Goal: Find specific page/section: Find specific page/section

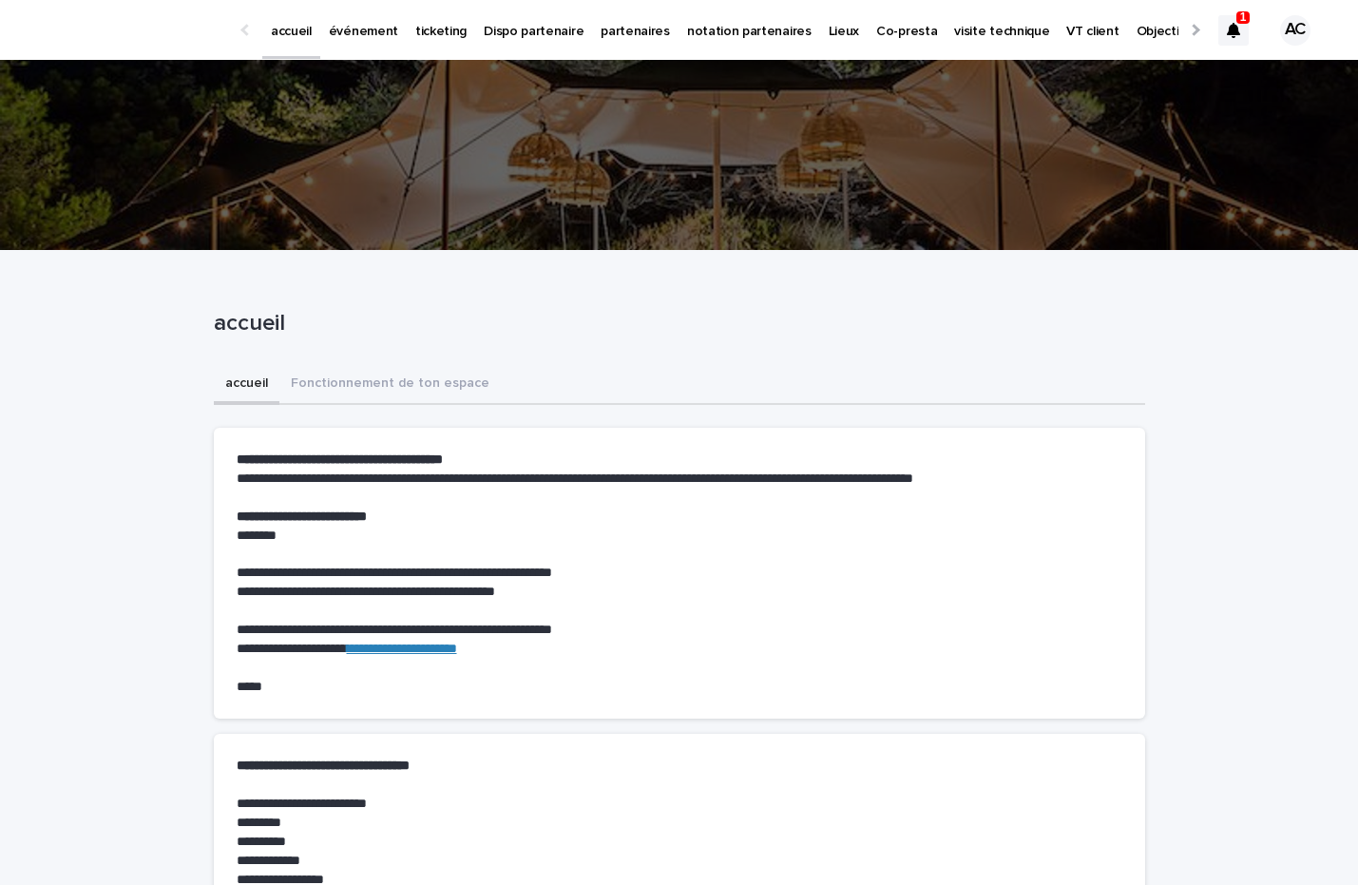
click at [1233, 23] on icon at bounding box center [1233, 30] width 13 height 15
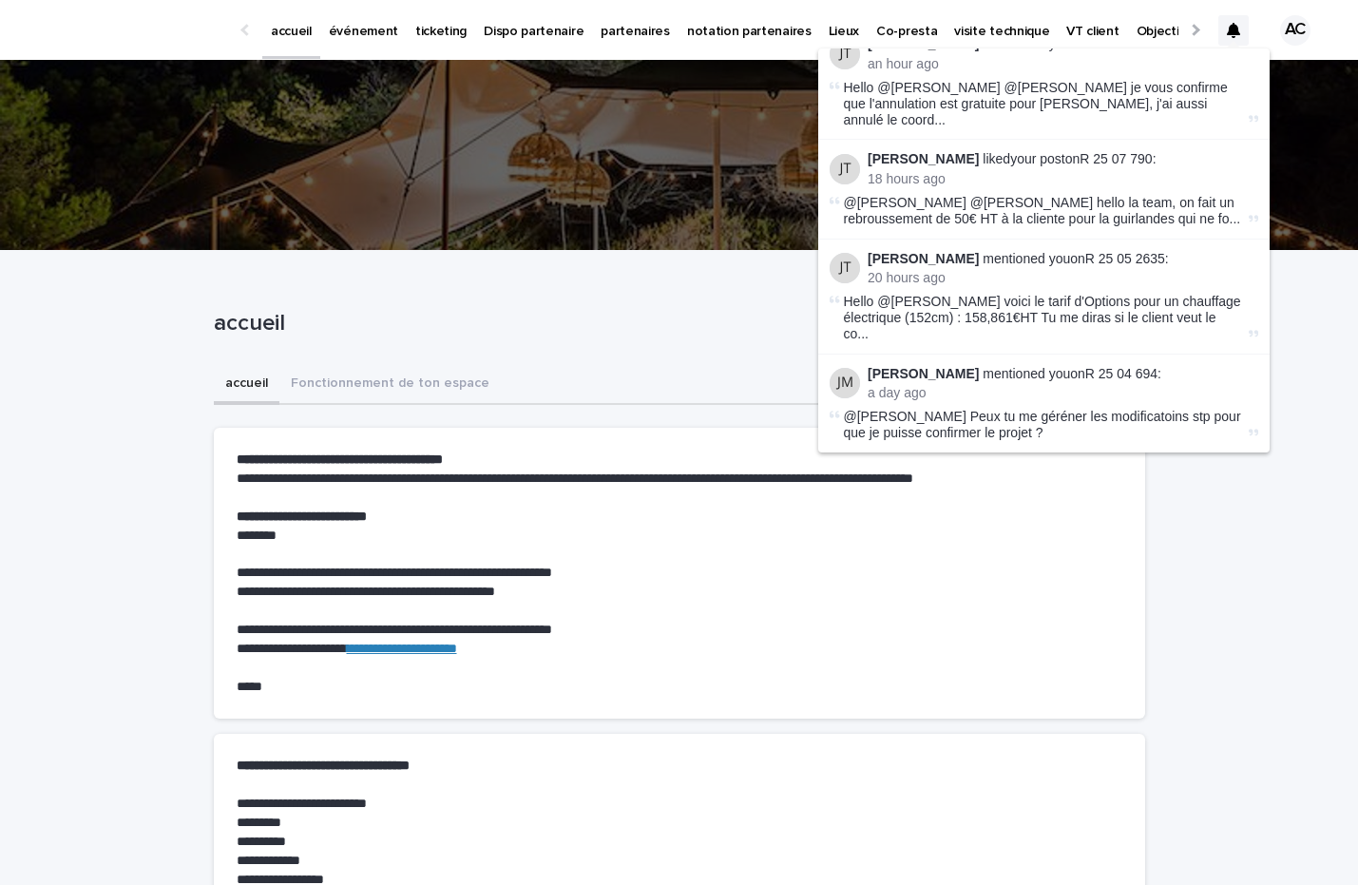
scroll to position [110, 0]
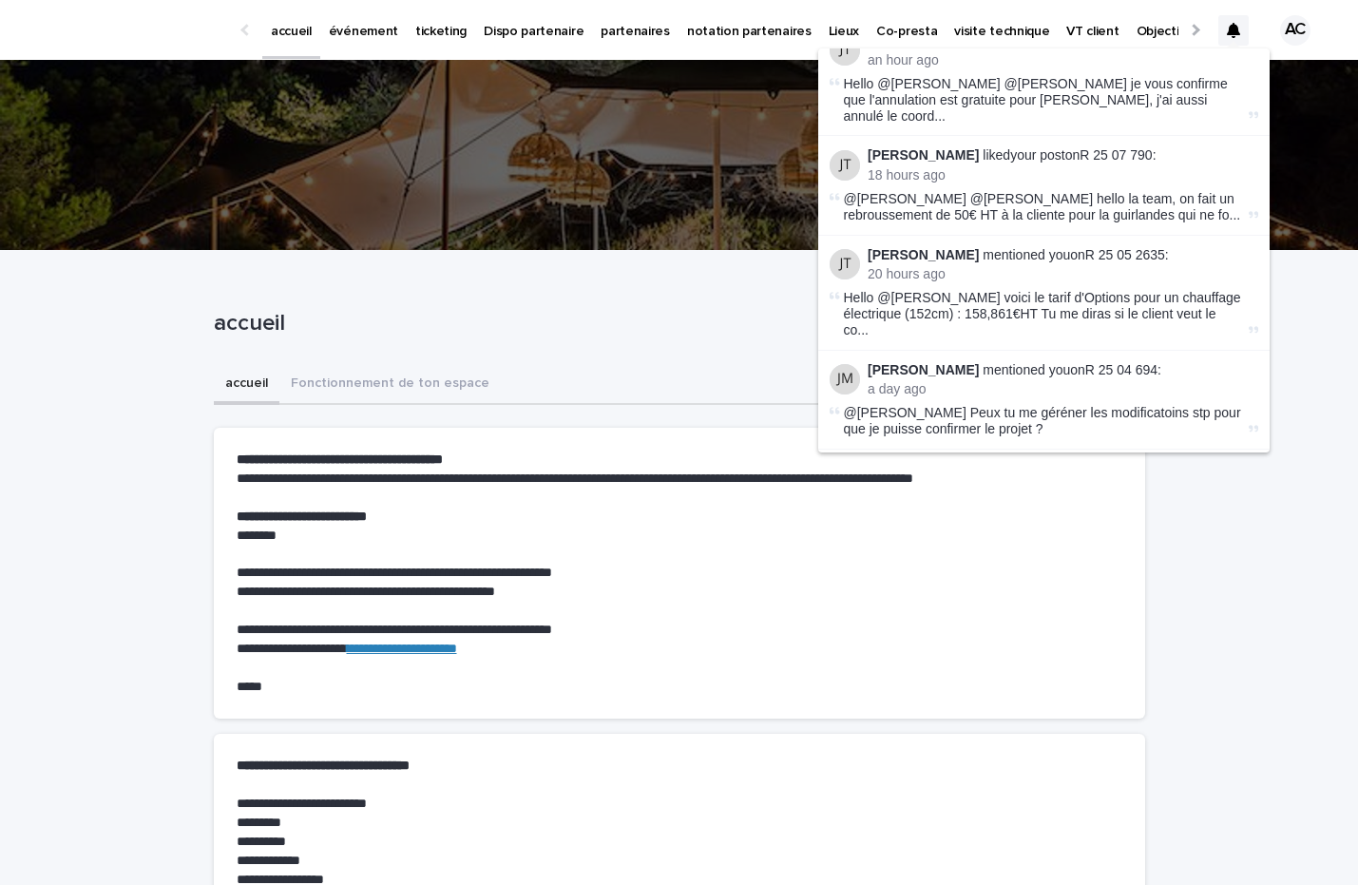
click at [374, 26] on p "événement" at bounding box center [363, 20] width 69 height 40
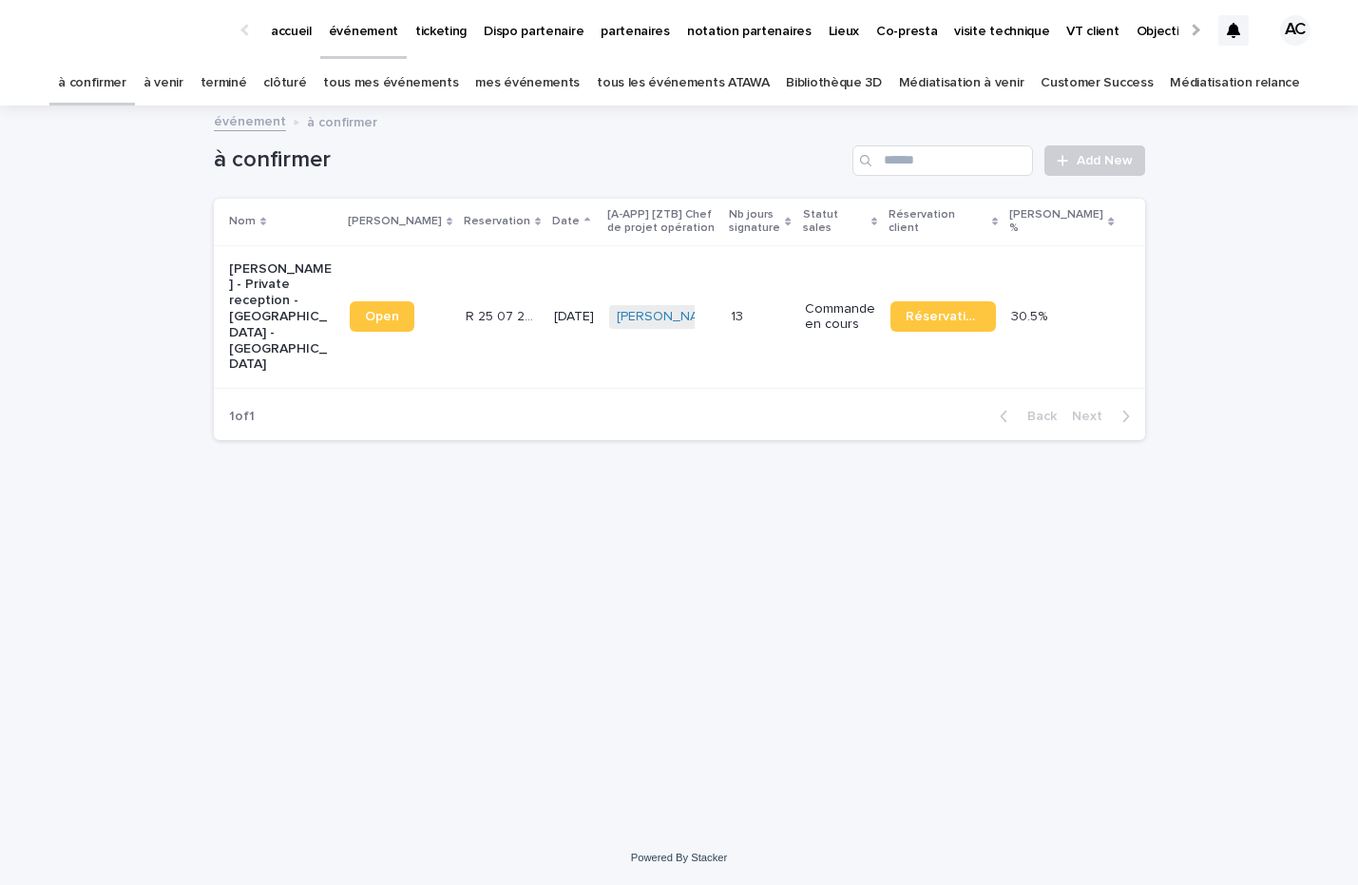
click at [673, 82] on link "tous les événements ATAWA" at bounding box center [683, 83] width 172 height 45
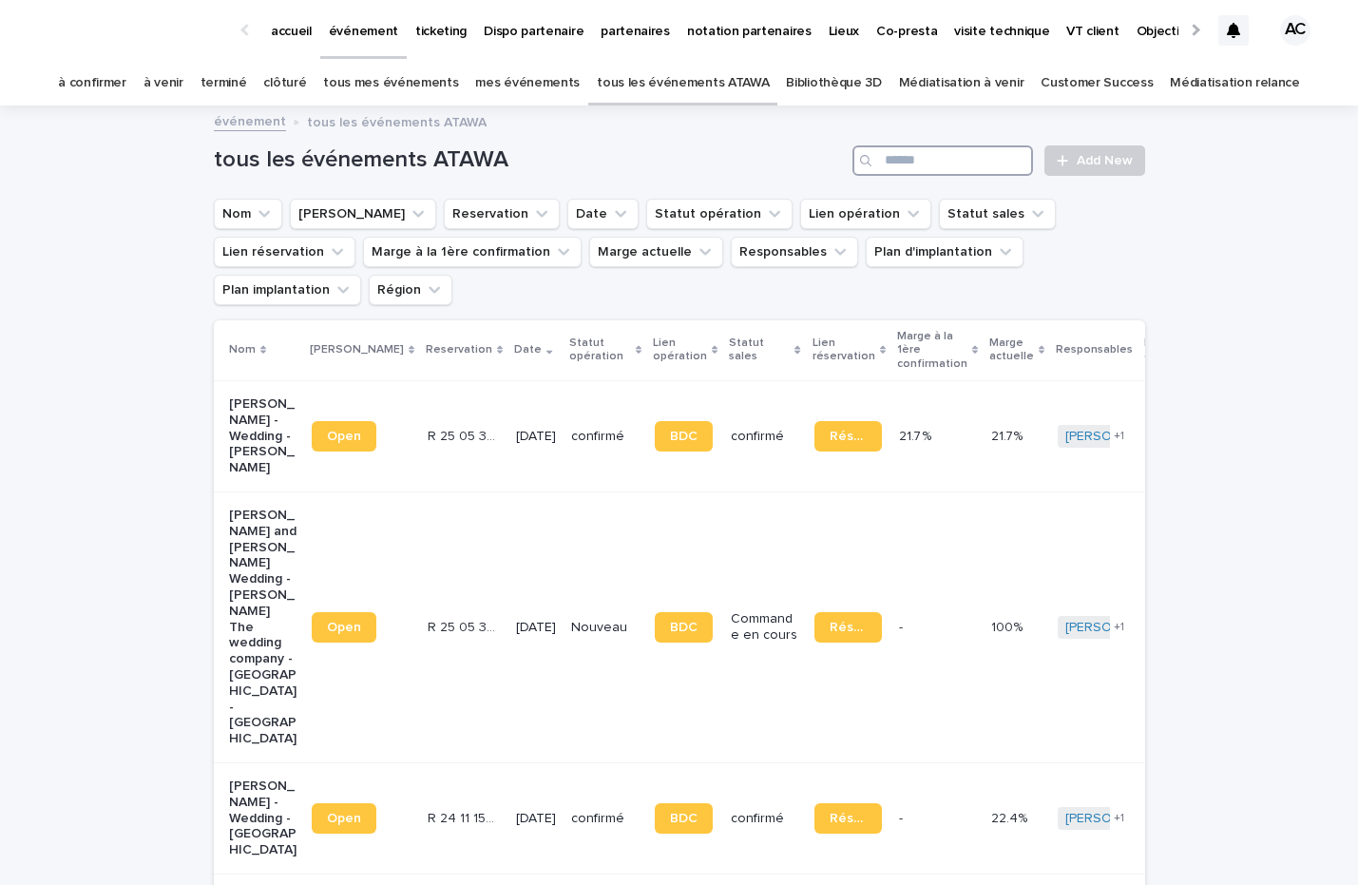
click at [966, 165] on input "Search" at bounding box center [943, 160] width 181 height 30
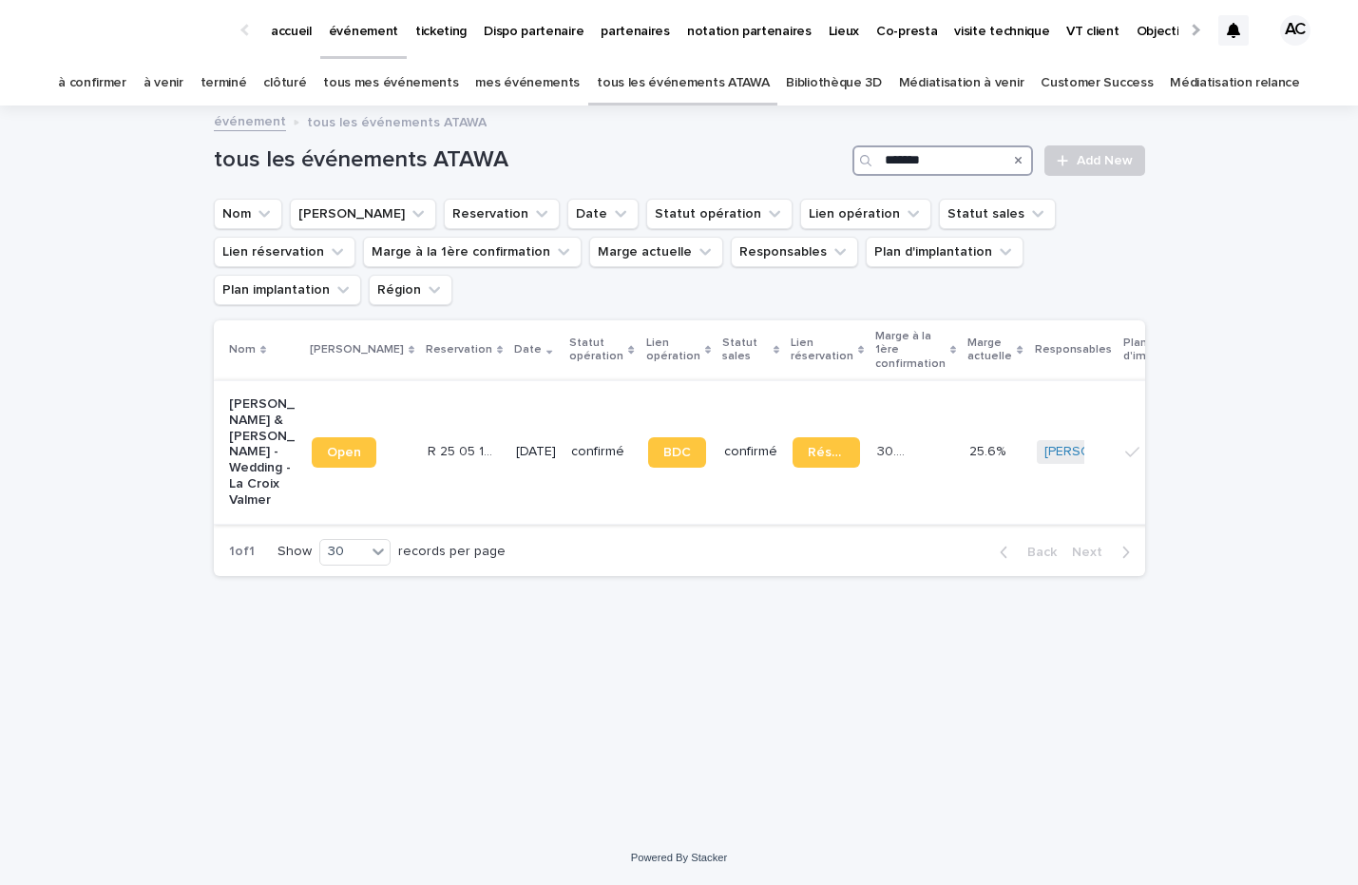
type input "*******"
click at [276, 410] on p "[PERSON_NAME] & [PERSON_NAME] - Wedding - La Croix Valmer" at bounding box center [262, 452] width 67 height 112
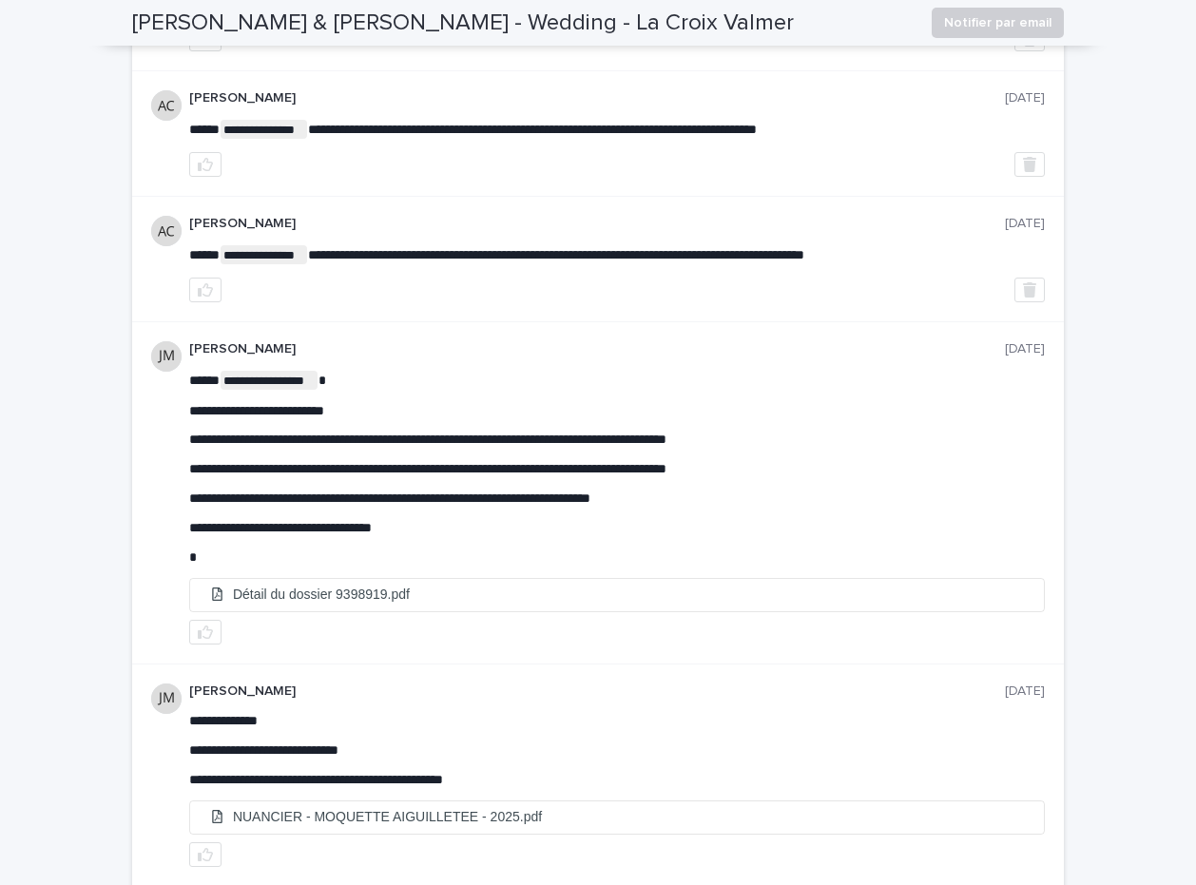
scroll to position [4564, 0]
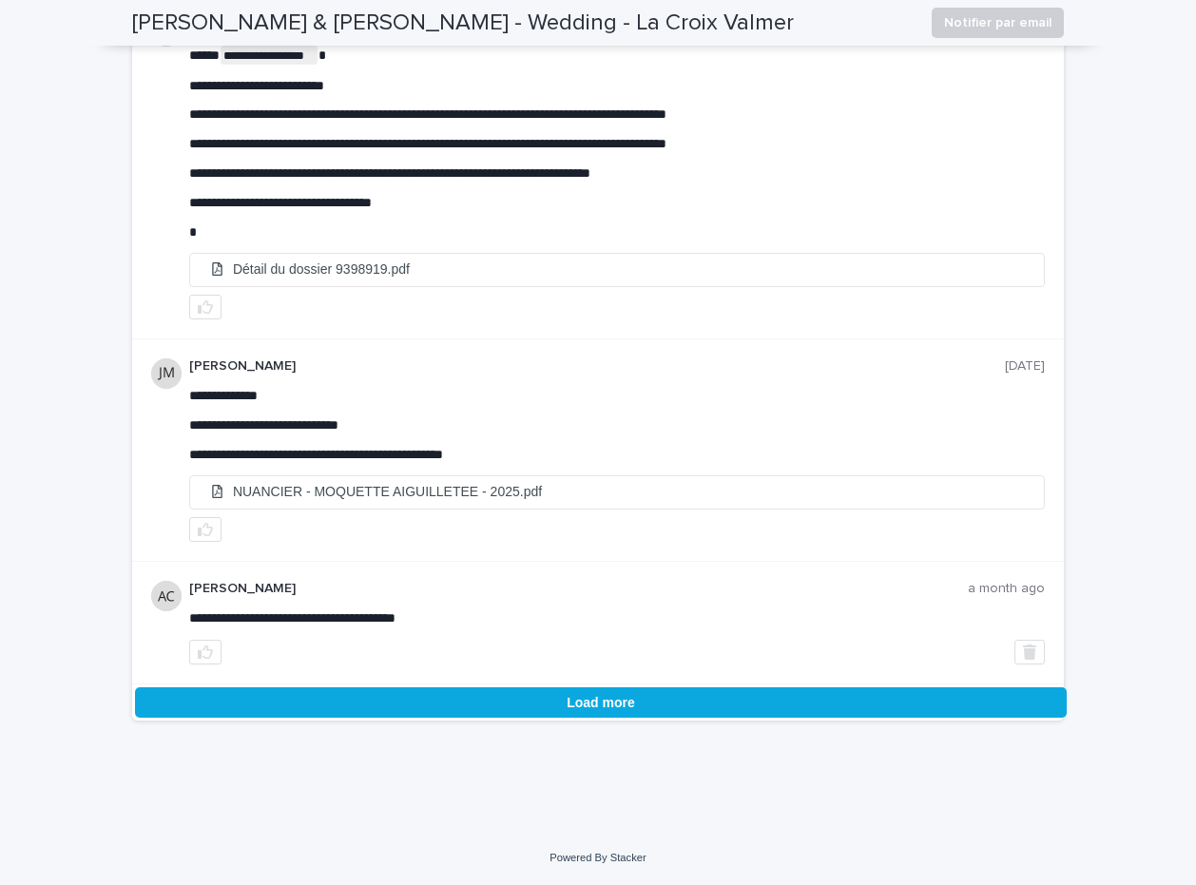
click at [596, 693] on button "Load more" at bounding box center [601, 702] width 932 height 30
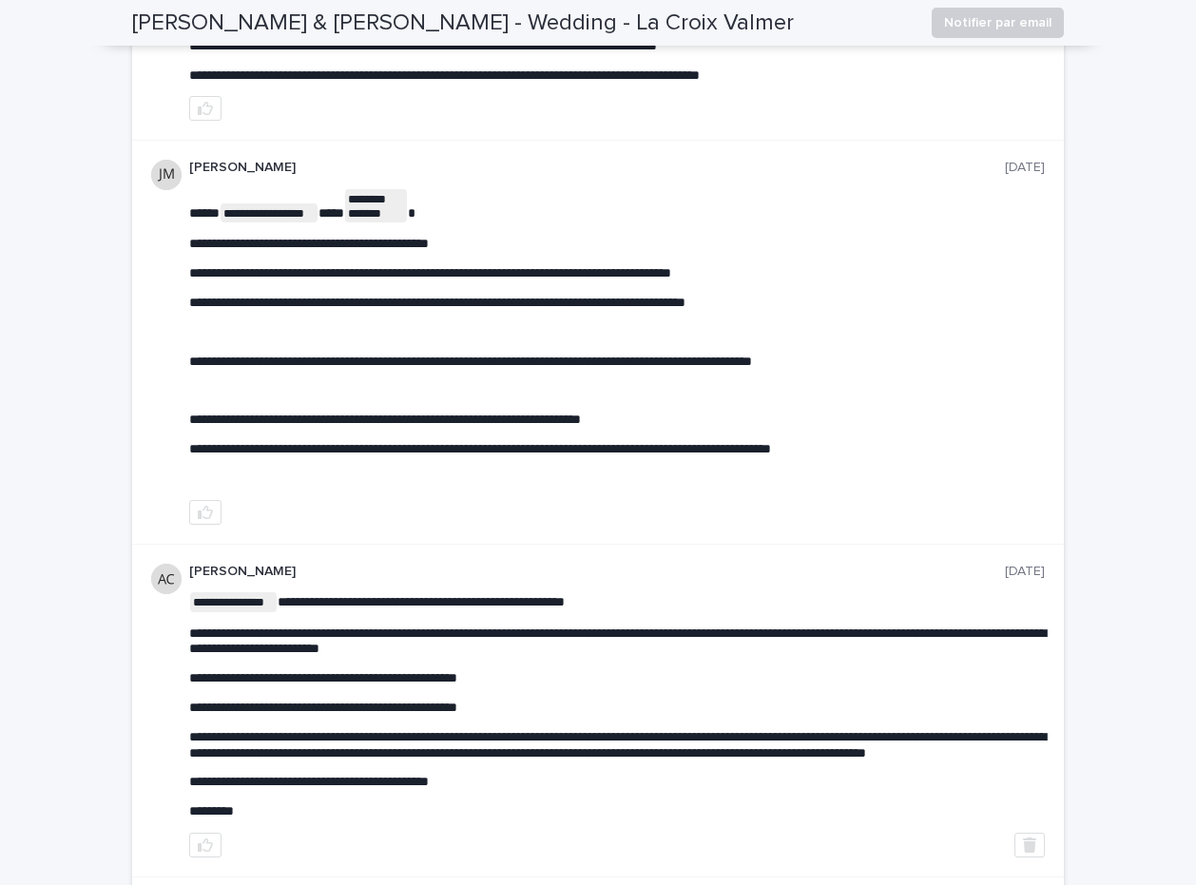
scroll to position [1742, 0]
